Goal: Book appointment/travel/reservation

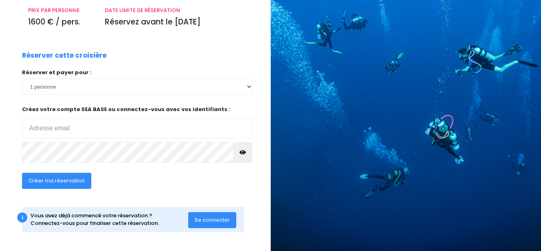
scroll to position [120, 0]
click at [77, 128] on input "email" at bounding box center [137, 127] width 231 height 21
type input "[EMAIL_ADDRESS][DOMAIN_NAME]"
click at [62, 178] on span "Créer ma réservation" at bounding box center [56, 180] width 56 height 8
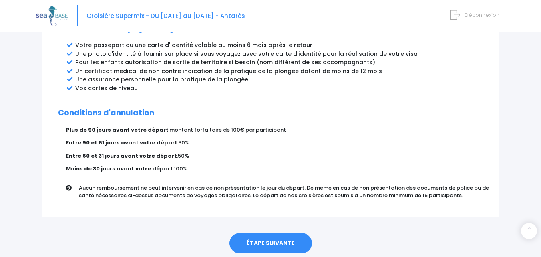
scroll to position [476, 0]
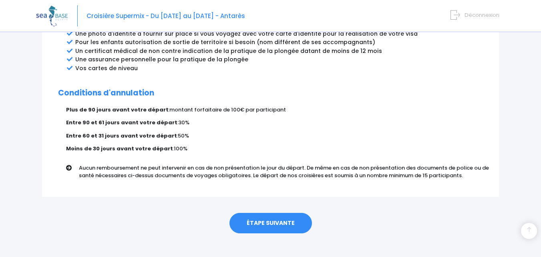
click at [268, 213] on link "ÉTAPE SUIVANTE" at bounding box center [271, 223] width 83 height 21
click at [251, 216] on link "ÉTAPE SUIVANTE" at bounding box center [271, 223] width 83 height 21
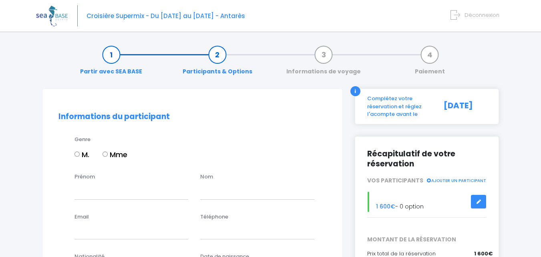
click at [129, 69] on link "Partir avec SEA BASE" at bounding box center [111, 62] width 70 height 25
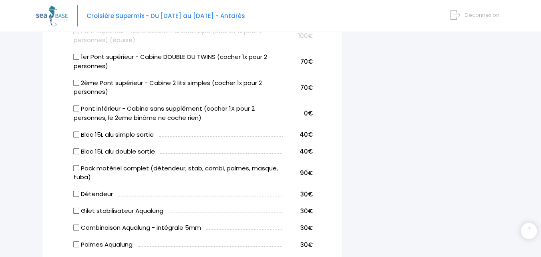
scroll to position [441, 0]
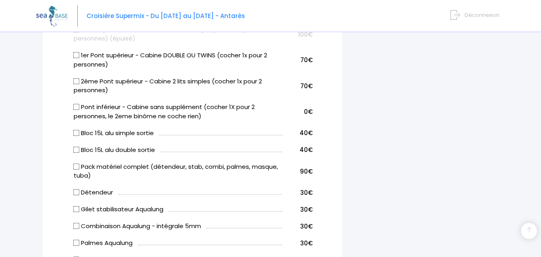
click at [77, 106] on input "Pont inférieur - Cabine sans supplément (cocher 1X pour 2 personnes, le 2eme bi…" at bounding box center [76, 107] width 6 height 6
click at [77, 108] on input "Pont inférieur - Cabine sans supplément (cocher 1X pour 2 personnes, le 2eme bi…" at bounding box center [76, 107] width 6 height 6
checkbox input "false"
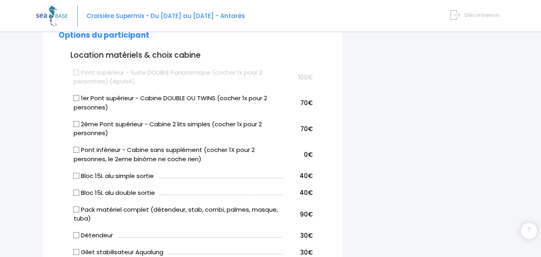
scroll to position [401, 0]
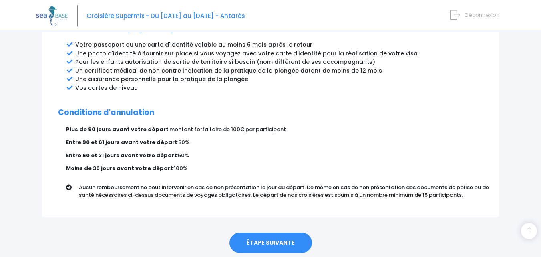
scroll to position [476, 0]
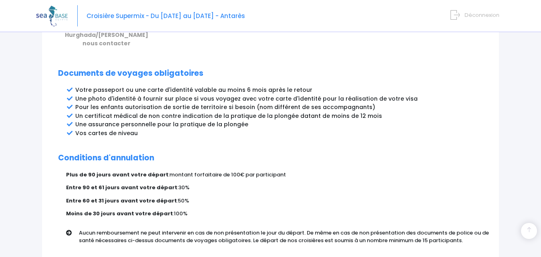
scroll to position [476, 0]
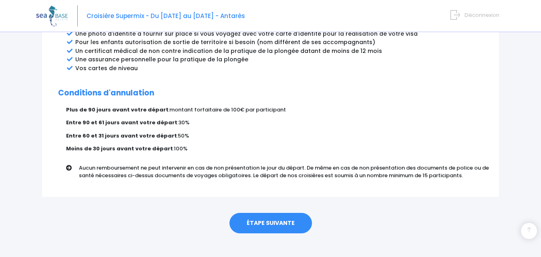
click at [272, 217] on link "ÉTAPE SUIVANTE" at bounding box center [271, 223] width 83 height 21
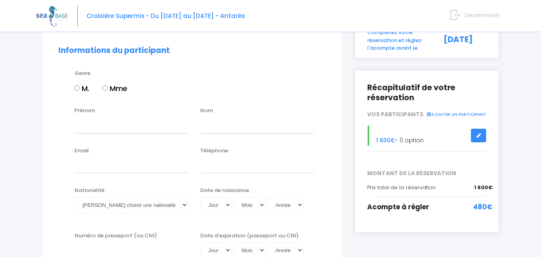
scroll to position [80, 0]
